Goal: Check status: Check status

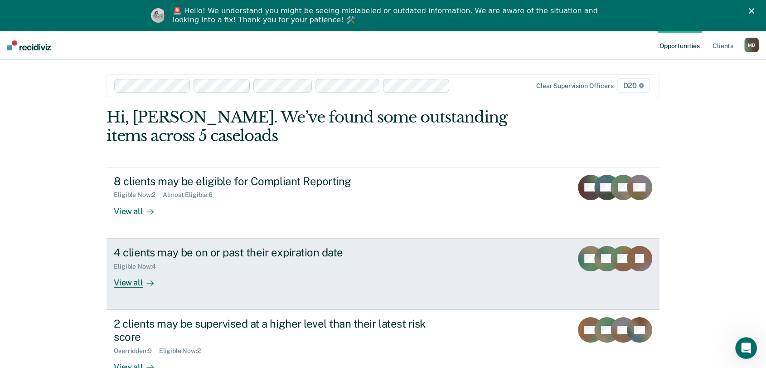
click at [220, 271] on div "4 clients may be on or past their expiration date Eligible Now : 4 View all" at bounding box center [284, 267] width 340 height 42
